Goal: Find contact information: Find contact information

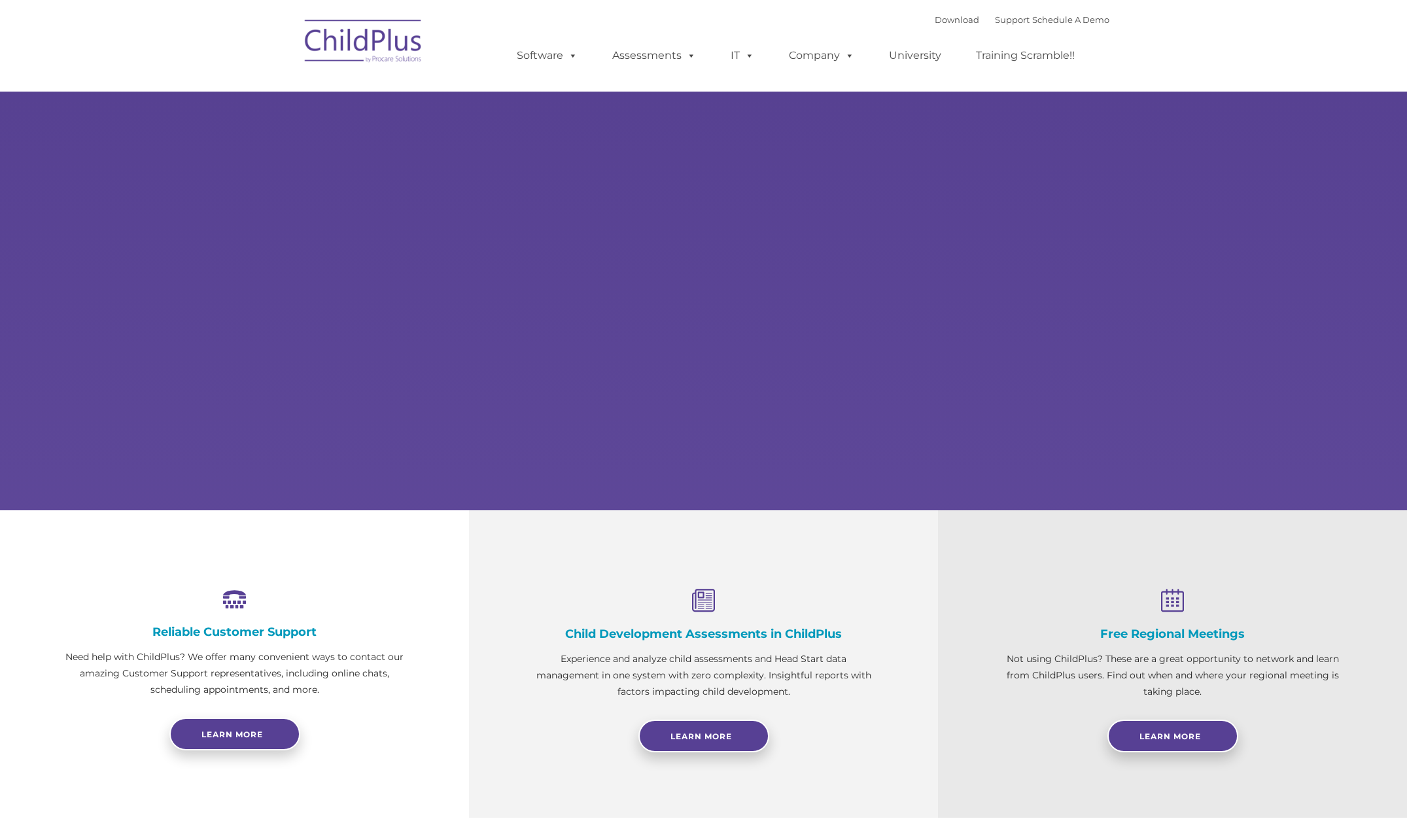
type input ""
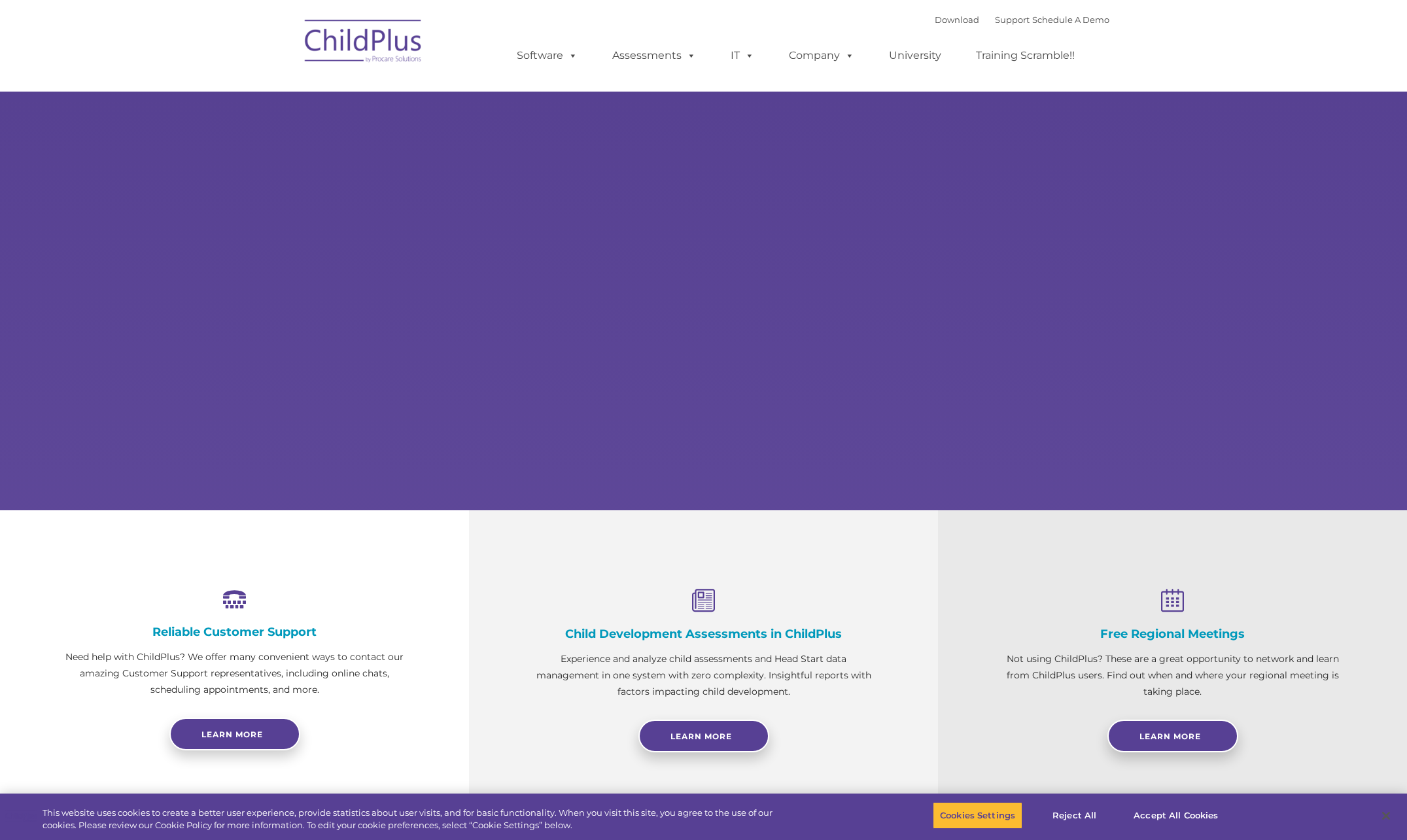
select select "MEDIUM"
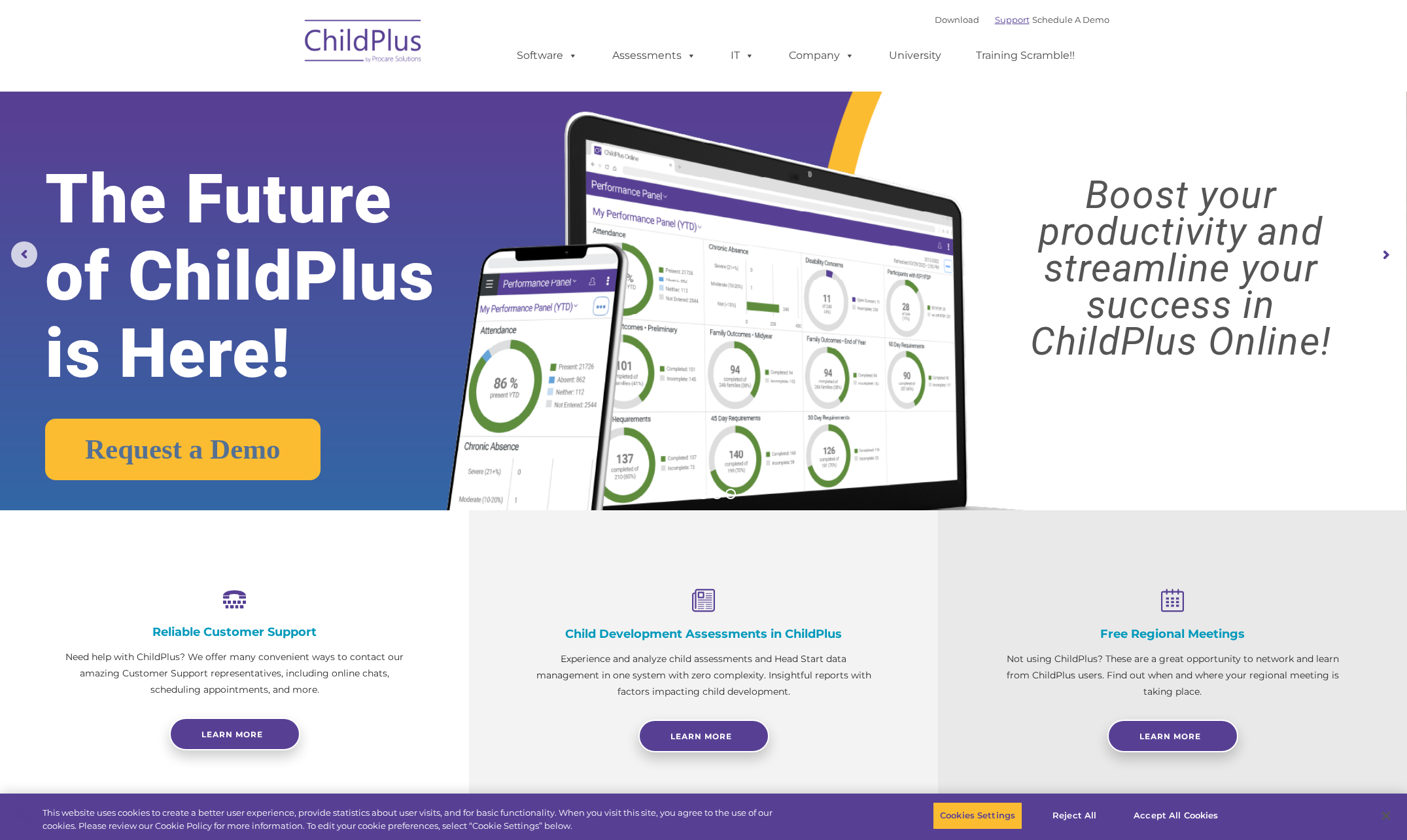
click at [999, 18] on link "Support" at bounding box center [1012, 20] width 35 height 11
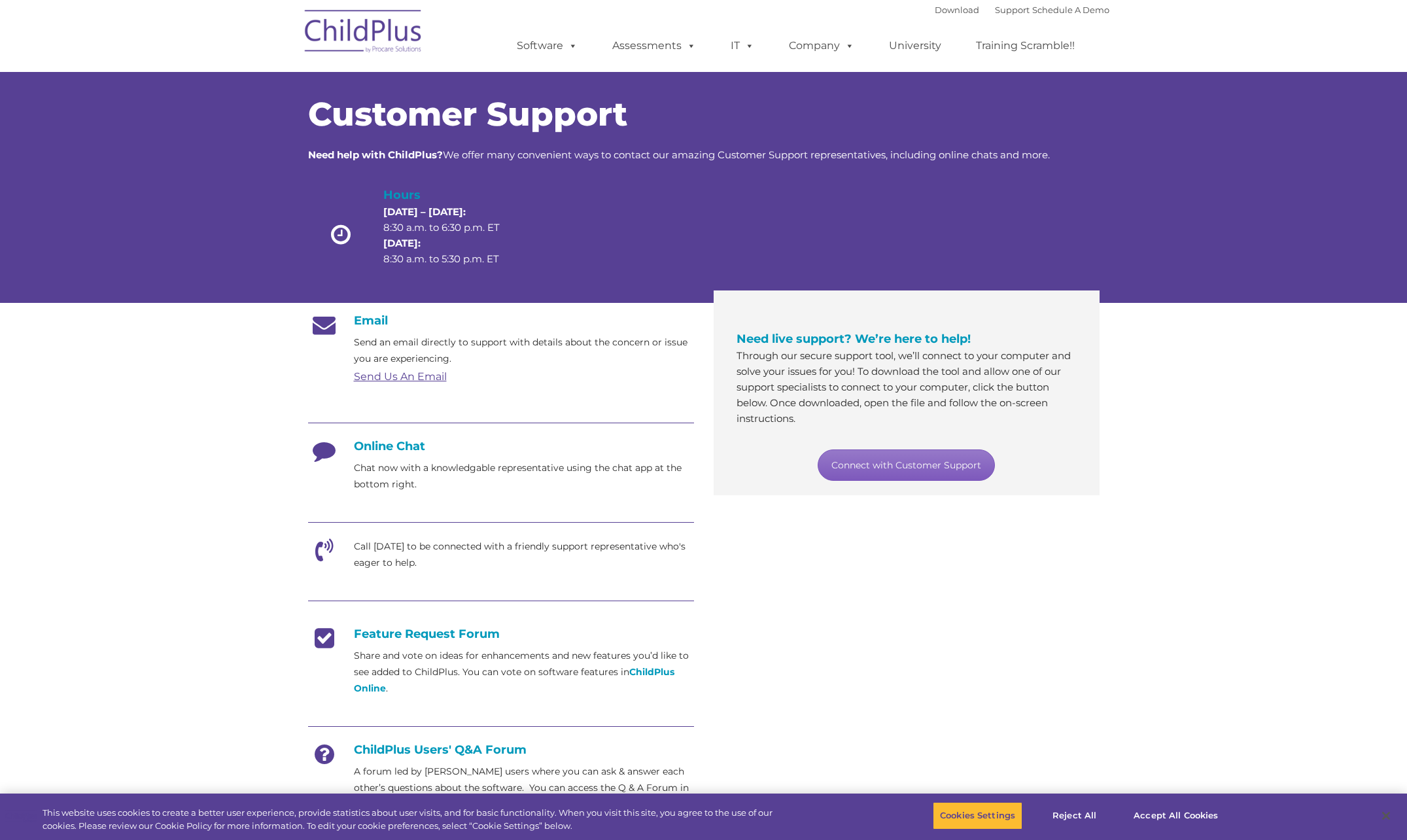
click at [866, 458] on link "Connect with Customer Support" at bounding box center [906, 464] width 177 height 31
